Goal: Task Accomplishment & Management: Manage account settings

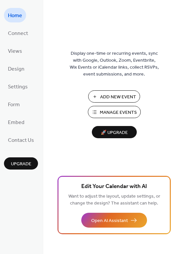
click at [112, 96] on span "Add New Event" at bounding box center [118, 97] width 36 height 7
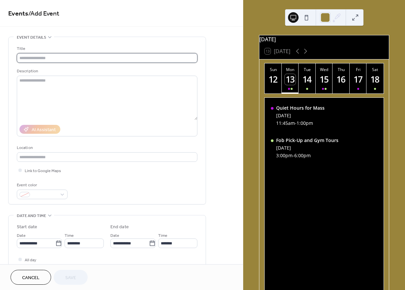
click at [59, 55] on input "text" at bounding box center [107, 58] width 181 height 10
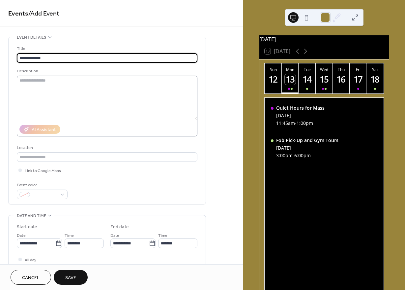
type input "**********"
click at [69, 84] on textarea at bounding box center [107, 98] width 181 height 44
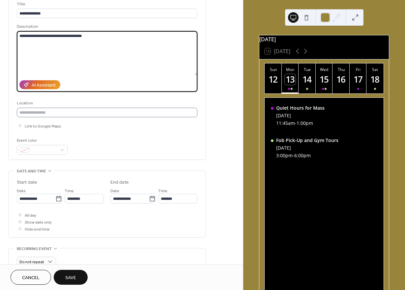
scroll to position [75, 0]
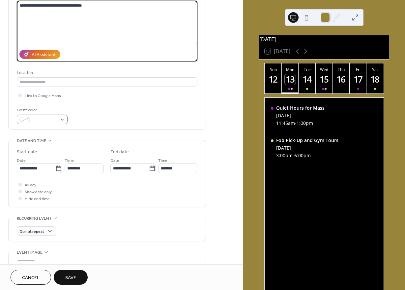
type textarea "**********"
click at [58, 122] on div at bounding box center [42, 119] width 51 height 10
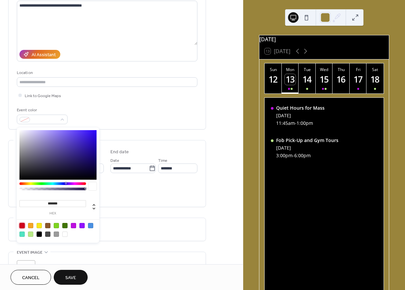
click at [24, 225] on div at bounding box center [21, 225] width 5 height 5
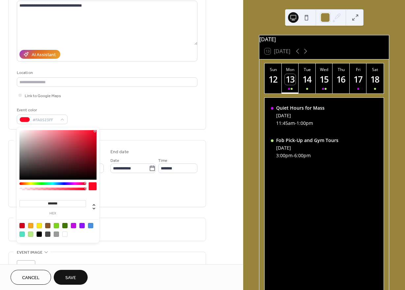
click at [95, 131] on div at bounding box center [57, 154] width 77 height 49
click at [95, 151] on div at bounding box center [57, 154] width 77 height 49
type input "*******"
click at [95, 144] on div at bounding box center [57, 154] width 77 height 49
click at [127, 202] on div "All day Show date only Hide end time" at bounding box center [107, 191] width 181 height 21
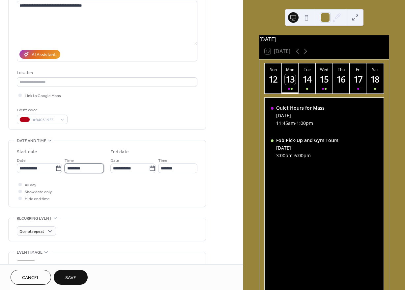
click at [77, 173] on input "********" at bounding box center [84, 168] width 39 height 10
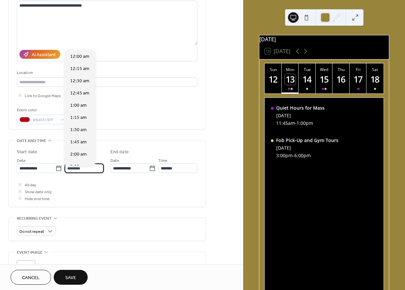
scroll to position [586, 0]
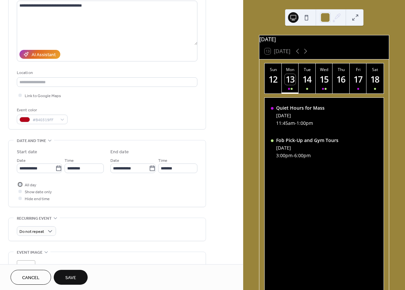
click at [20, 187] on div at bounding box center [20, 184] width 7 height 7
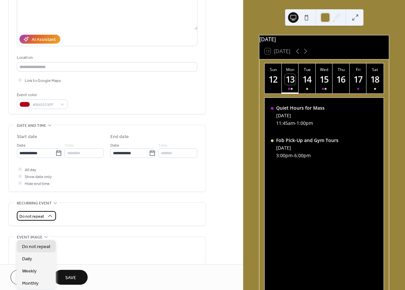
scroll to position [101, 0]
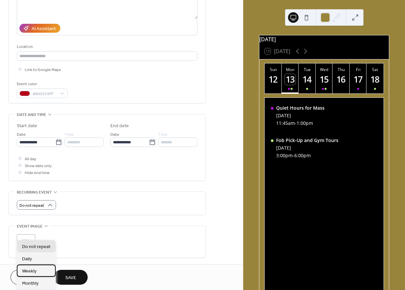
click at [36, 271] on span "Weekly" at bounding box center [29, 271] width 15 height 7
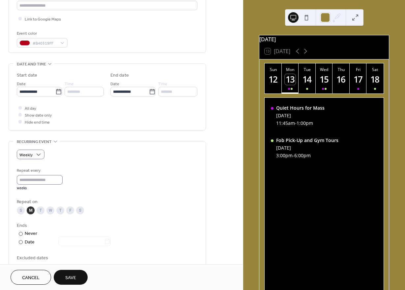
scroll to position [172, 0]
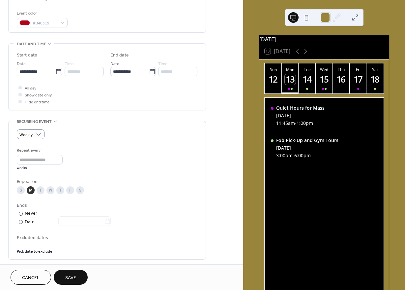
click at [19, 193] on div "S" at bounding box center [21, 190] width 8 height 8
click at [29, 193] on div "M" at bounding box center [31, 190] width 8 height 8
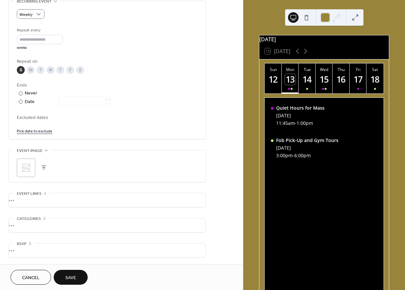
scroll to position [298, 0]
click at [67, 278] on span "Save" at bounding box center [70, 277] width 11 height 7
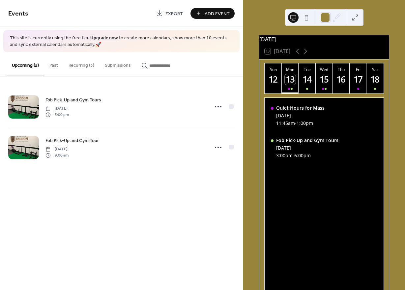
click at [274, 83] on div "12" at bounding box center [273, 79] width 11 height 11
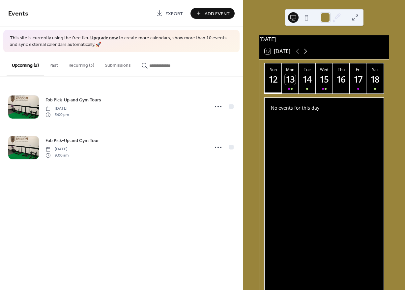
click at [308, 55] on icon at bounding box center [306, 51] width 8 height 8
click at [308, 16] on button at bounding box center [306, 17] width 11 height 11
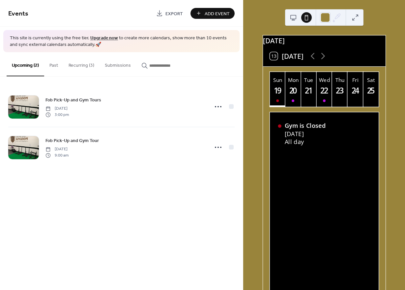
click at [294, 19] on button at bounding box center [293, 17] width 11 height 11
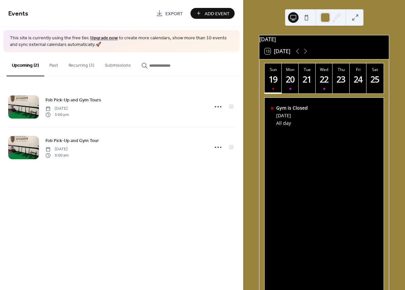
click at [356, 82] on div "24" at bounding box center [358, 79] width 11 height 11
click at [324, 85] on div "22" at bounding box center [324, 79] width 11 height 11
click at [289, 85] on div "20" at bounding box center [290, 79] width 11 height 11
click at [308, 55] on icon at bounding box center [306, 51] width 8 height 8
click at [295, 83] on div "27" at bounding box center [290, 79] width 11 height 11
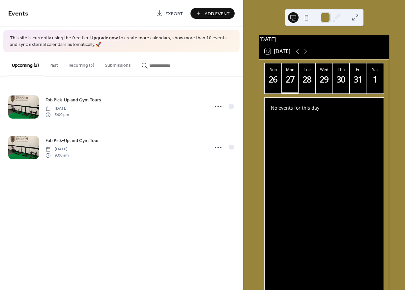
click at [297, 55] on icon at bounding box center [298, 51] width 8 height 8
click at [78, 67] on button "Recurring (3)" at bounding box center [81, 63] width 36 height 23
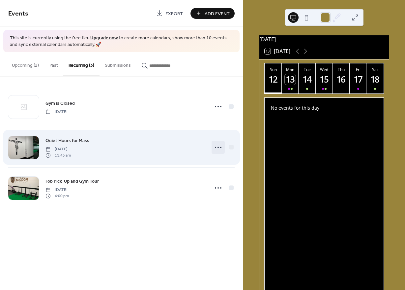
click at [215, 147] on icon at bounding box center [218, 147] width 11 height 11
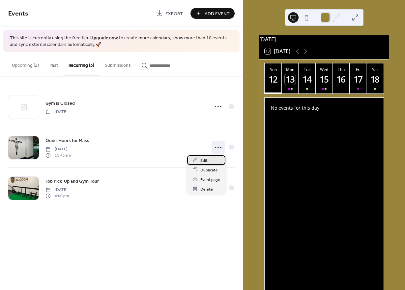
click at [205, 156] on div "Edit" at bounding box center [206, 160] width 38 height 10
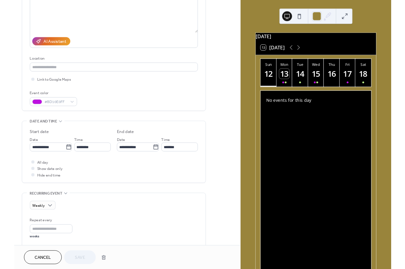
scroll to position [82, 0]
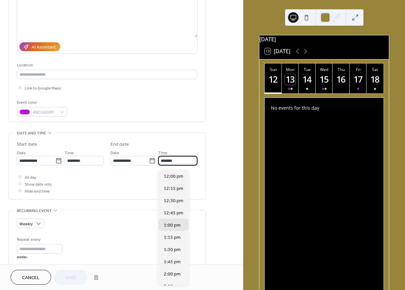
click at [167, 162] on input "*******" at bounding box center [177, 161] width 39 height 10
click at [176, 209] on div "12:45 pm" at bounding box center [174, 212] width 30 height 12
type input "********"
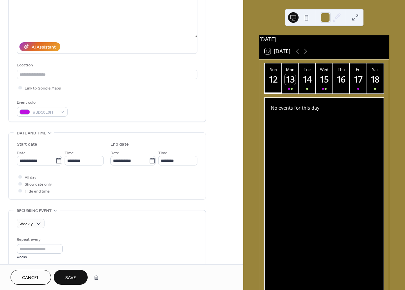
click at [71, 279] on span "Save" at bounding box center [70, 277] width 11 height 7
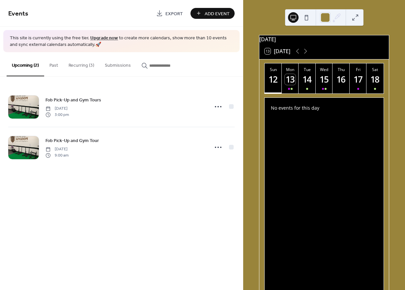
click at [90, 69] on button "Recurring (3)" at bounding box center [81, 63] width 36 height 23
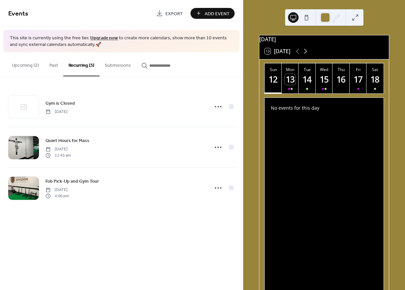
click at [306, 54] on icon at bounding box center [306, 51] width 8 height 8
click at [299, 55] on icon at bounding box center [298, 51] width 8 height 8
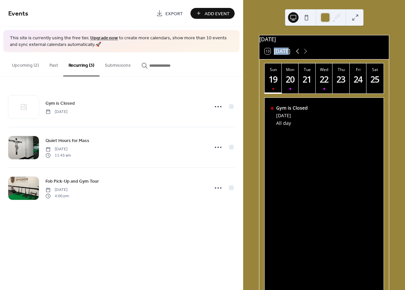
click at [299, 55] on icon at bounding box center [298, 51] width 8 height 8
click at [310, 55] on icon at bounding box center [306, 51] width 8 height 8
click at [300, 54] on icon at bounding box center [298, 51] width 8 height 8
click at [307, 55] on icon at bounding box center [306, 51] width 8 height 8
click at [298, 53] on icon at bounding box center [298, 51] width 8 height 8
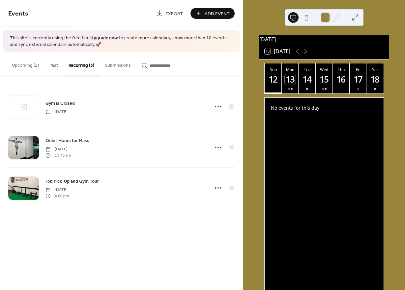
click at [98, 38] on link "Upgrade now" at bounding box center [104, 38] width 28 height 9
